Goal: Information Seeking & Learning: Learn about a topic

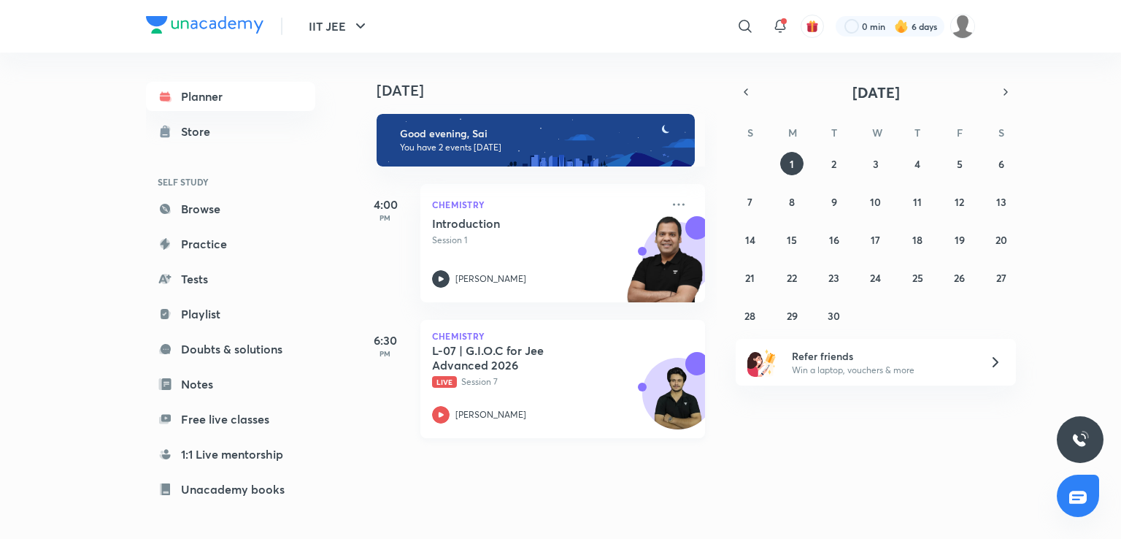
click at [510, 411] on div "[PERSON_NAME]" at bounding box center [546, 415] width 229 height 18
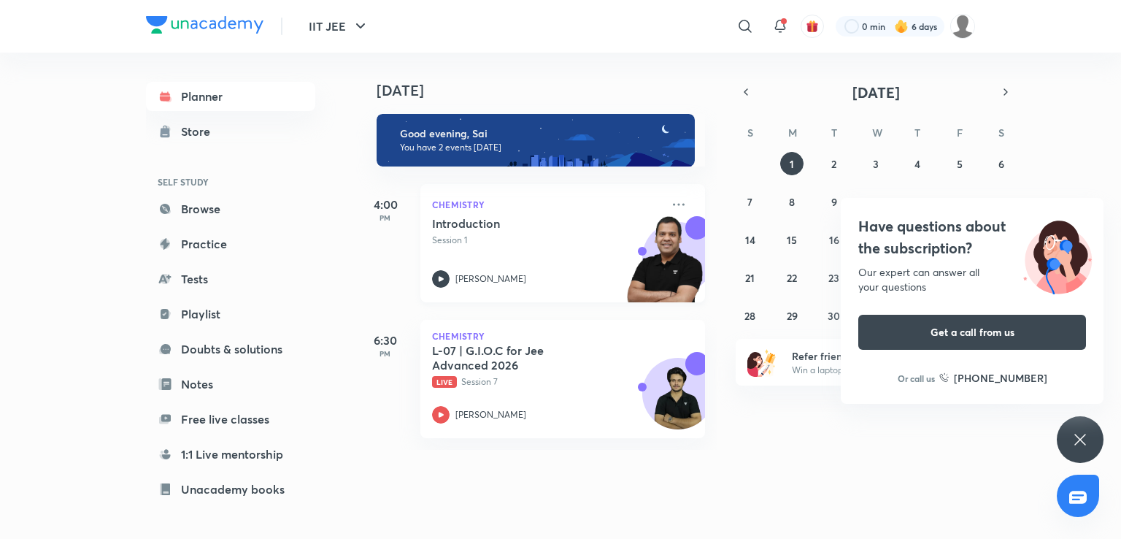
click at [445, 285] on icon at bounding box center [441, 279] width 18 height 18
